Goal: Transaction & Acquisition: Purchase product/service

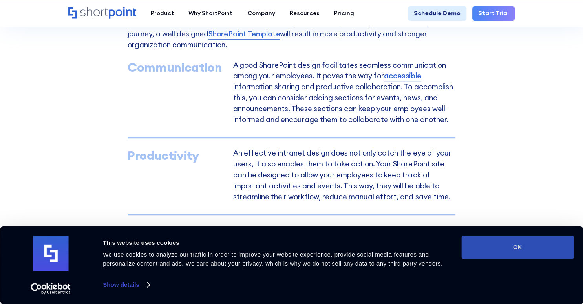
click at [505, 247] on button "OK" at bounding box center [517, 247] width 112 height 23
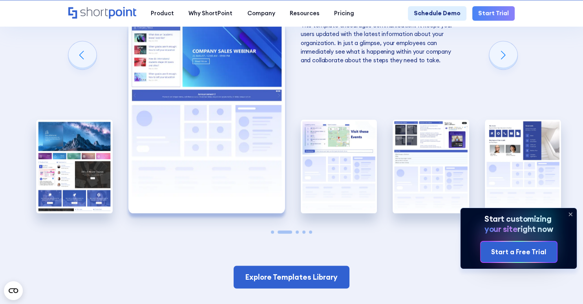
scroll to position [1243, 0]
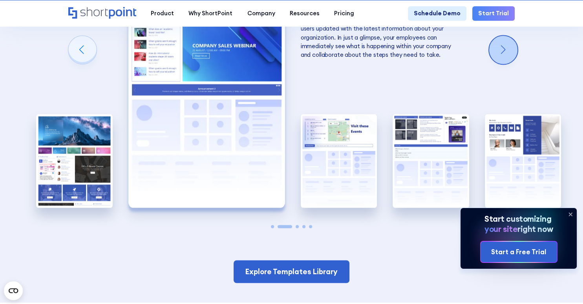
click at [507, 58] on div "Next slide" at bounding box center [503, 50] width 28 height 28
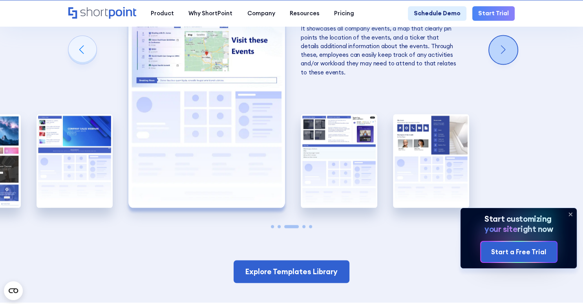
click at [505, 54] on div "Next slide" at bounding box center [503, 50] width 28 height 28
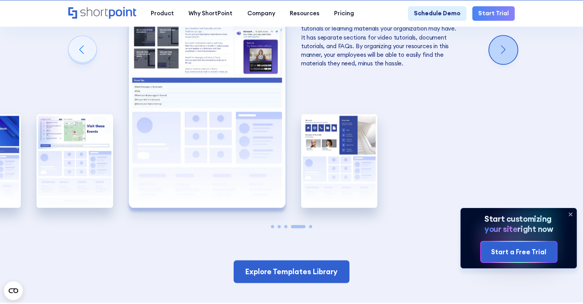
click at [495, 56] on div "Next slide" at bounding box center [503, 50] width 28 height 28
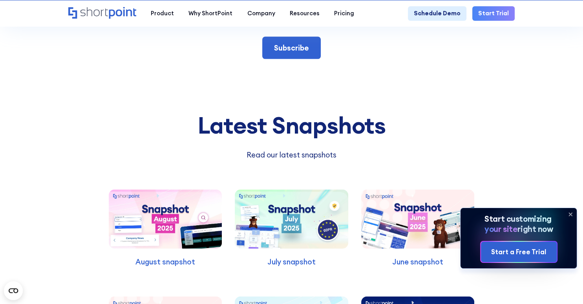
scroll to position [1367, 0]
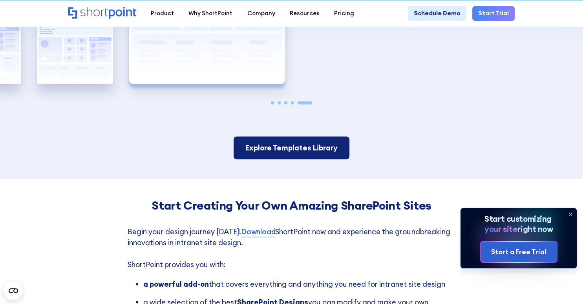
click at [290, 150] on link "Explore Templates Library" at bounding box center [290, 148] width 115 height 23
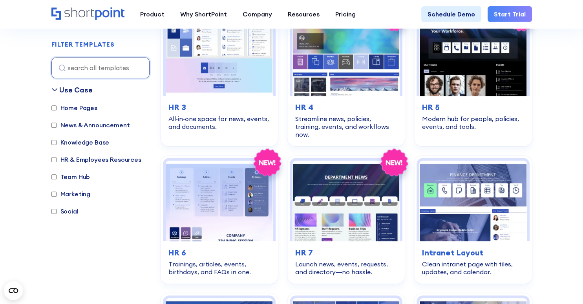
scroll to position [414, 0]
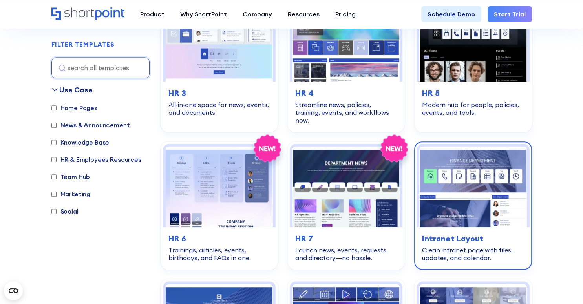
click at [494, 188] on img at bounding box center [472, 187] width 107 height 80
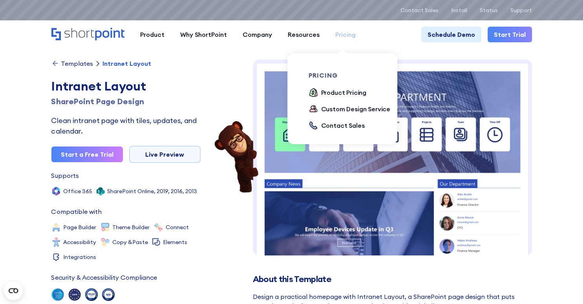
click at [340, 32] on div "Pricing" at bounding box center [345, 34] width 20 height 9
click at [352, 93] on div "Product Pricing" at bounding box center [344, 92] width 46 height 9
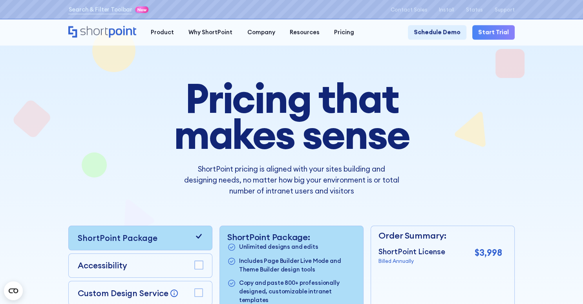
scroll to position [41, 0]
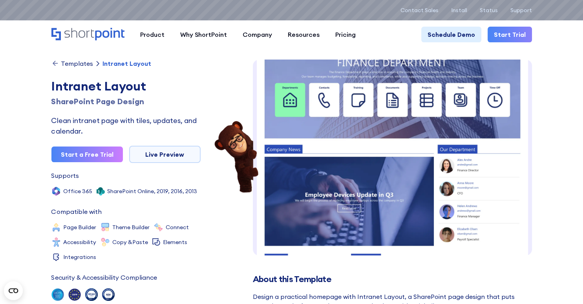
scroll to position [49, 0]
